Goal: Check status: Check status

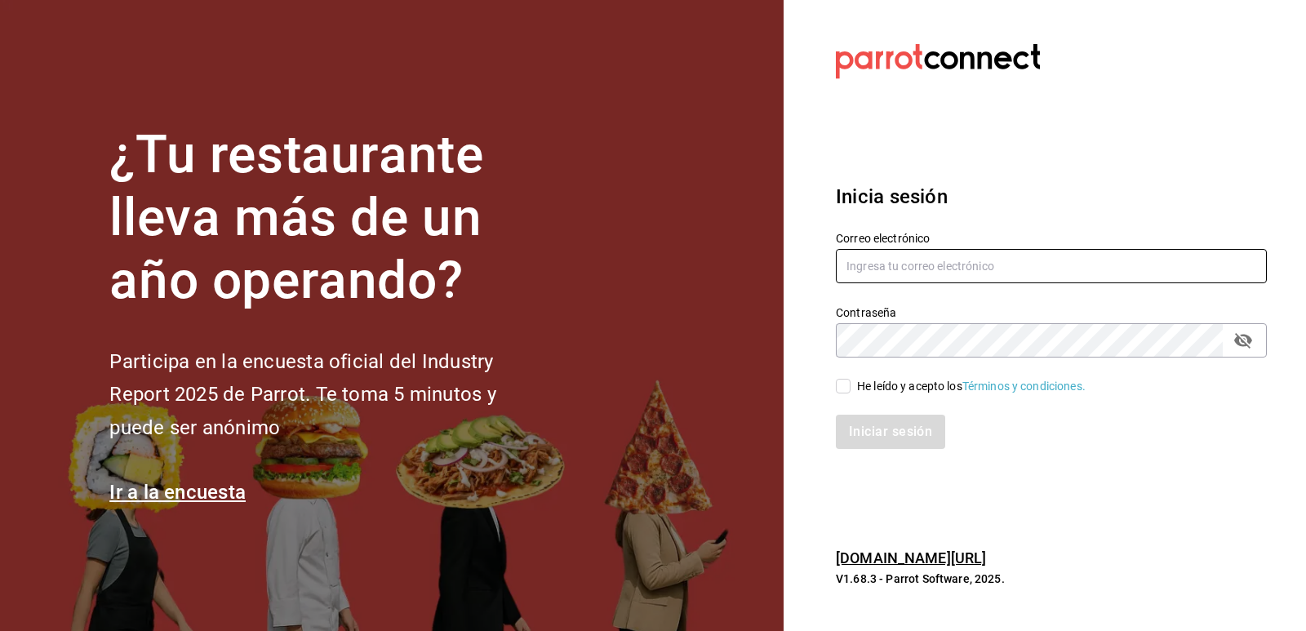
type input "jorgedelascasas@hotmail.com"
click at [844, 392] on input "He leído y acepto los Términos y condiciones." at bounding box center [843, 386] width 15 height 15
checkbox input "true"
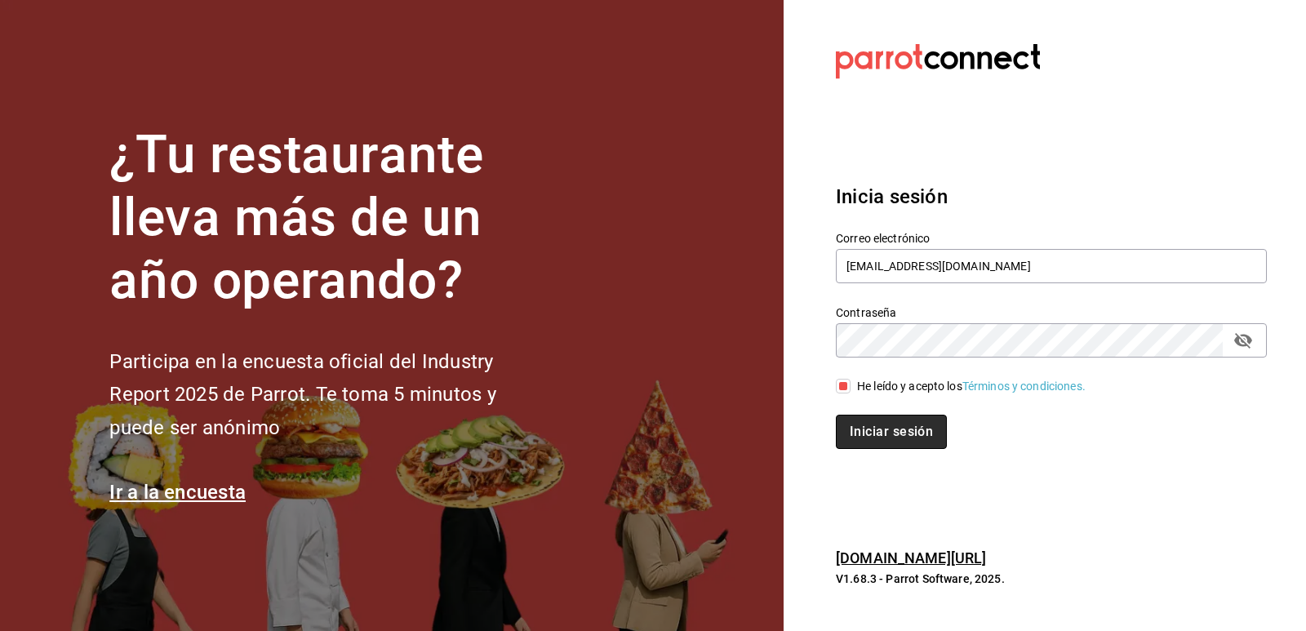
click at [865, 417] on button "Iniciar sesión" at bounding box center [891, 432] width 111 height 34
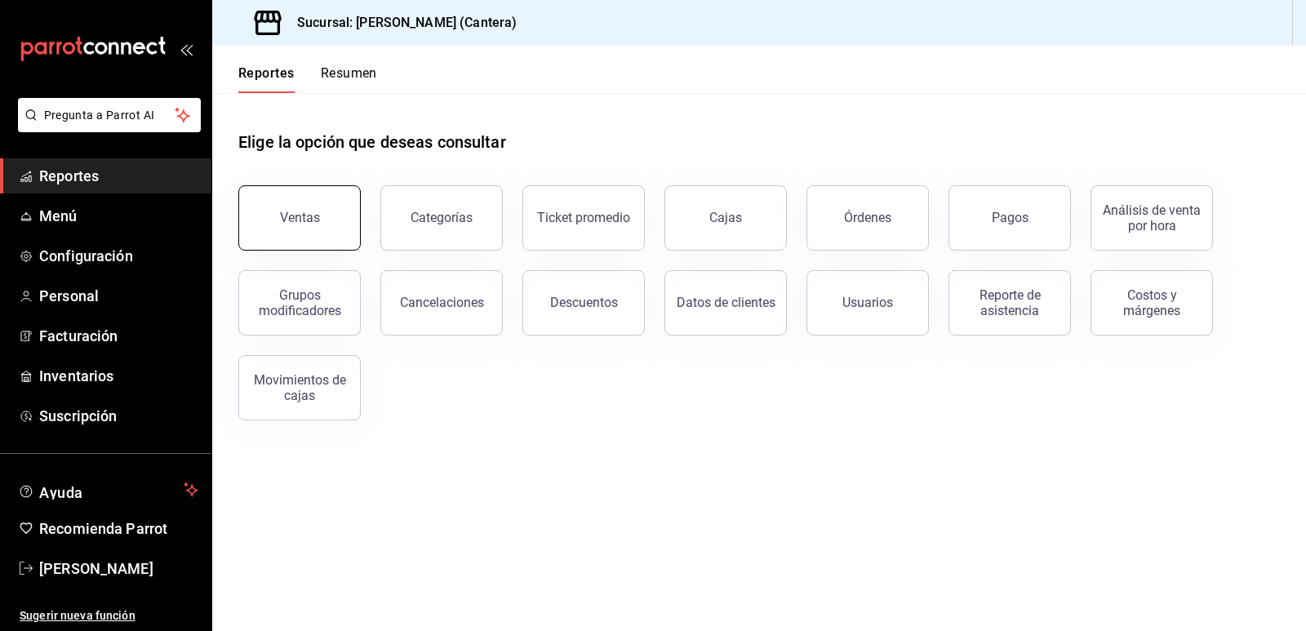
click at [338, 214] on button "Ventas" at bounding box center [299, 217] width 122 height 65
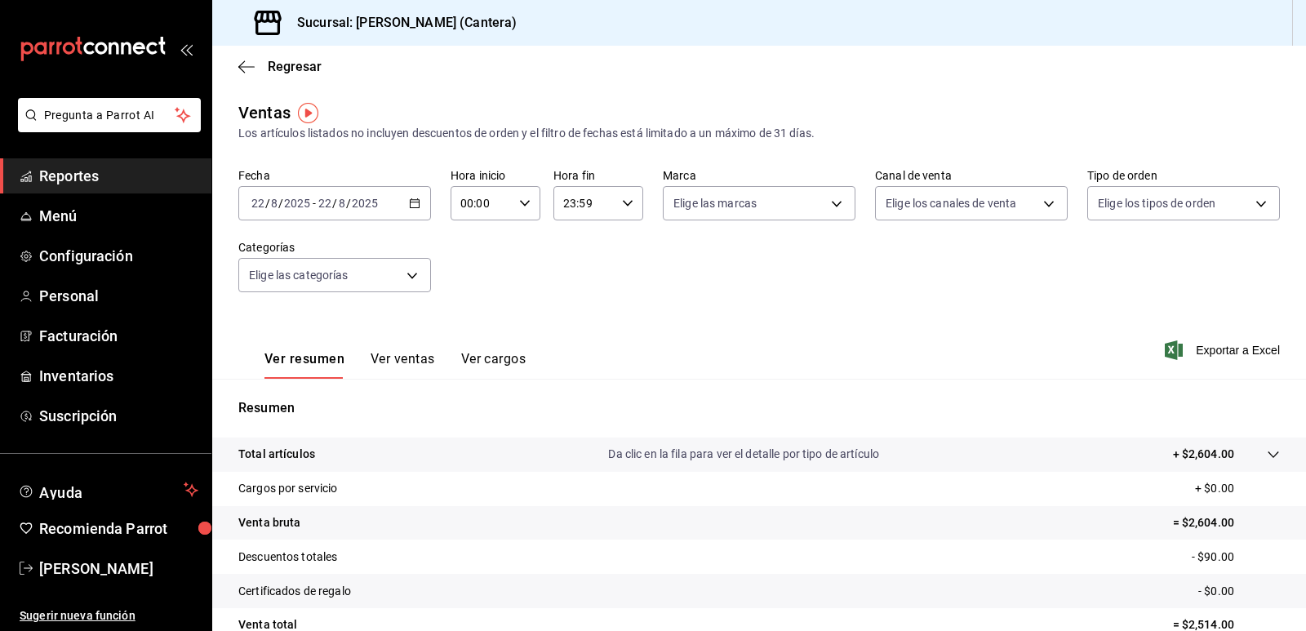
click at [417, 202] on \(Stroke\) "button" at bounding box center [415, 203] width 10 height 9
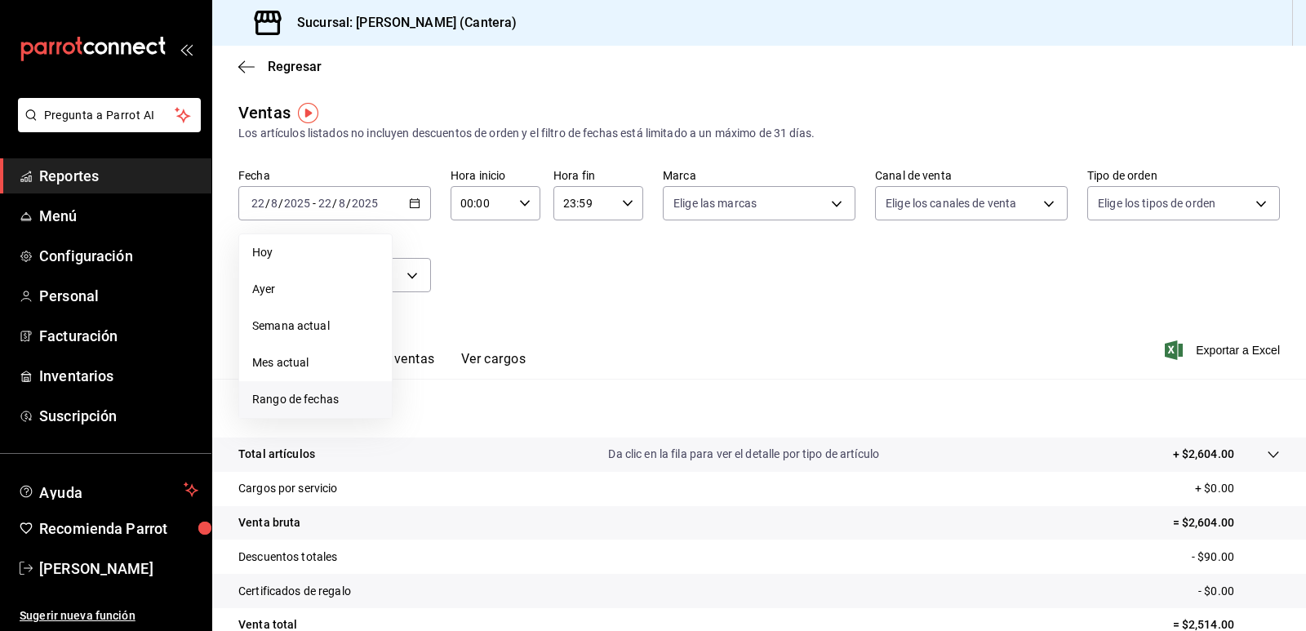
click at [317, 395] on span "Rango de fechas" at bounding box center [315, 399] width 127 height 17
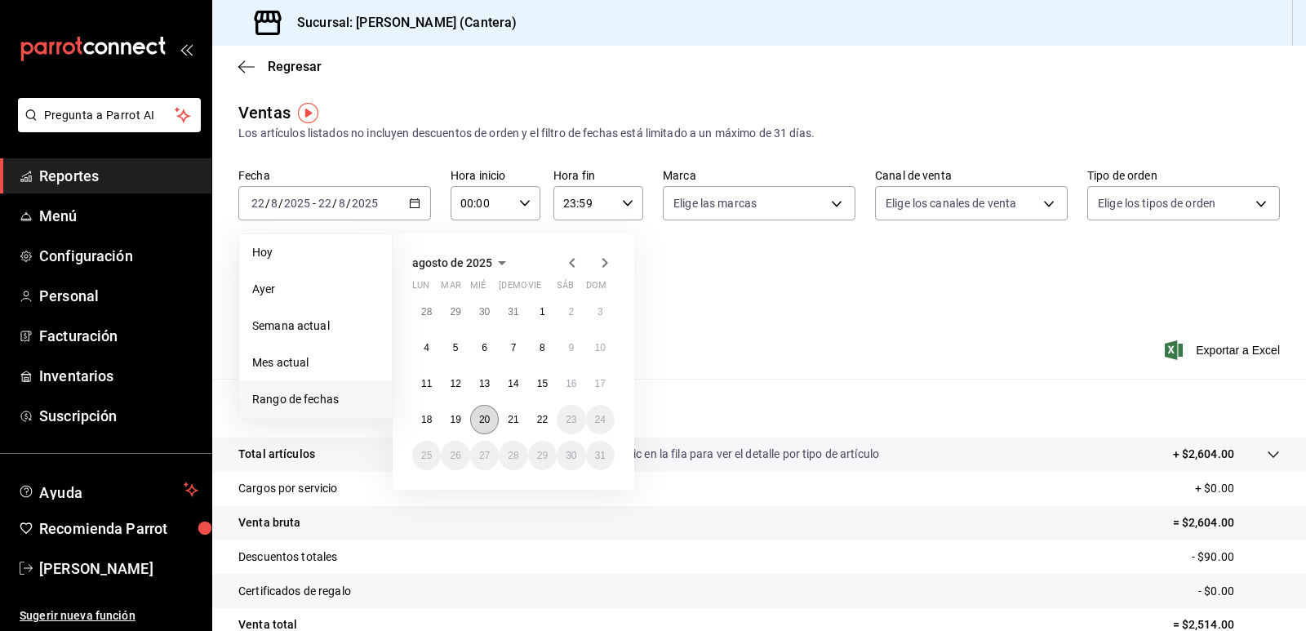
click at [489, 419] on abbr "20" at bounding box center [484, 419] width 11 height 11
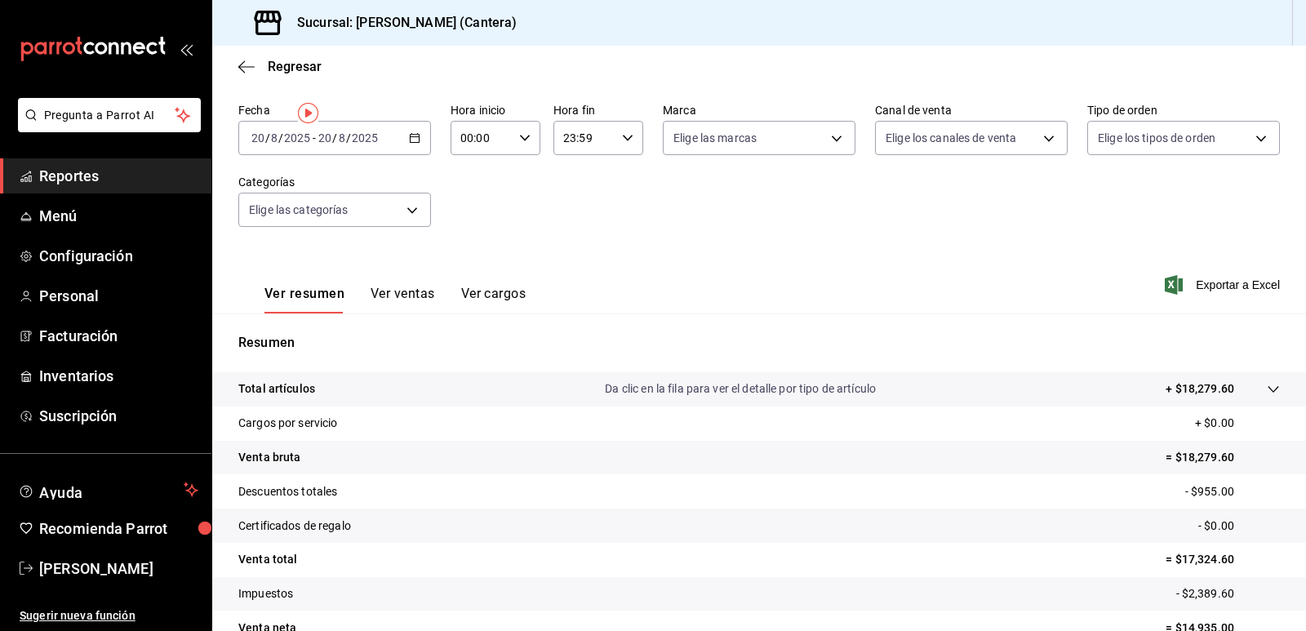
scroll to position [151, 0]
